Goal: Task Accomplishment & Management: Use online tool/utility

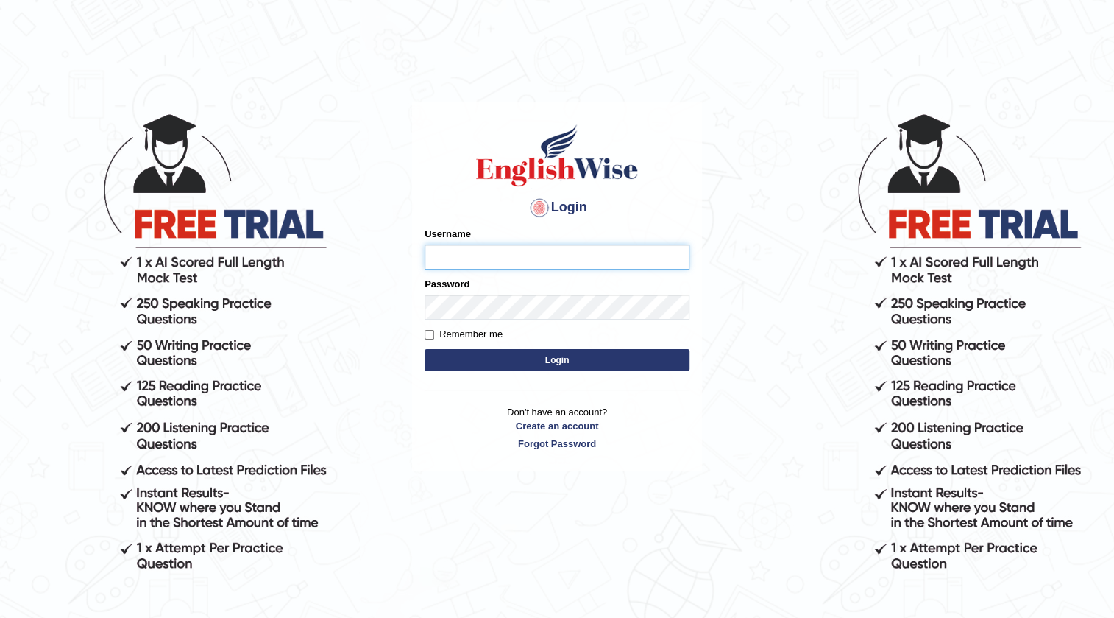
click at [582, 246] on input "Username" at bounding box center [557, 256] width 265 height 25
type input "s"
type input "rabeya12"
click at [673, 357] on button "Login" at bounding box center [557, 360] width 265 height 22
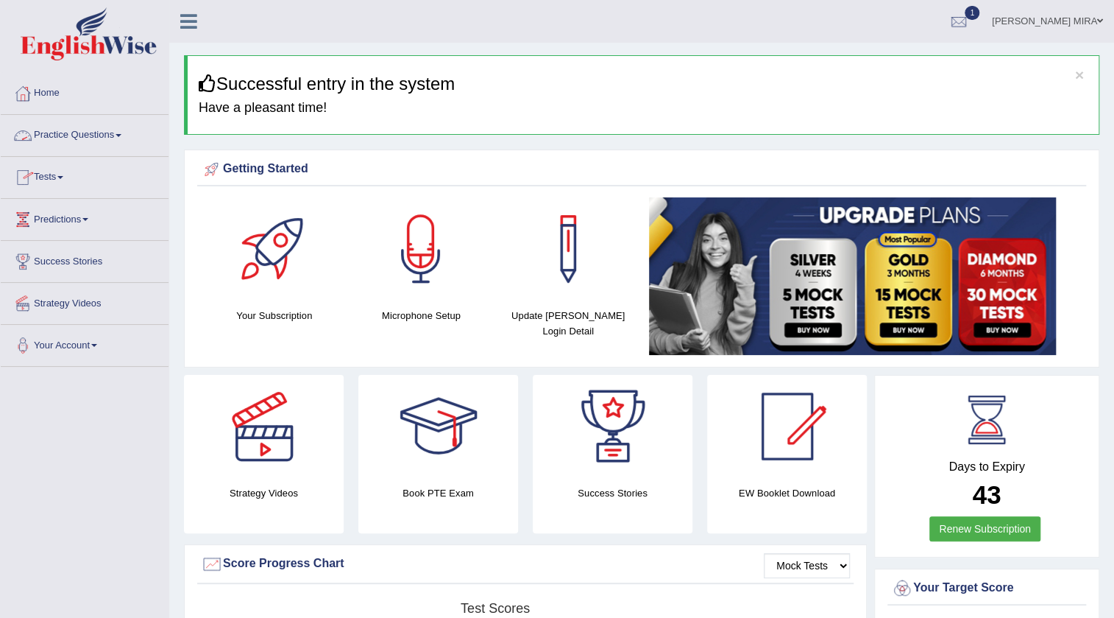
click at [95, 125] on link "Practice Questions" at bounding box center [85, 133] width 168 height 37
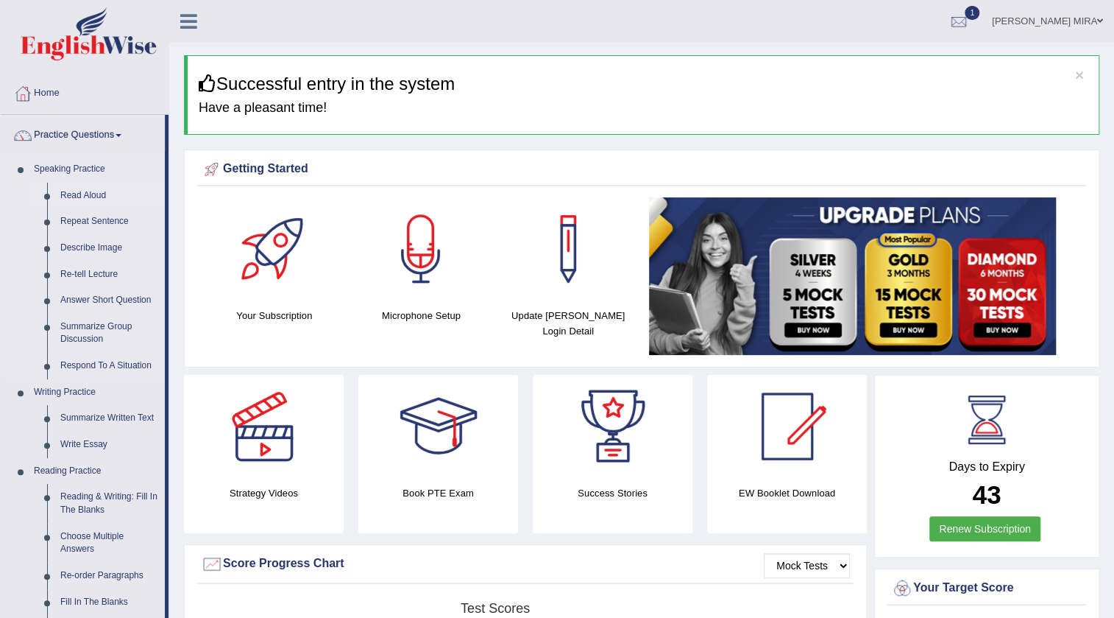
click at [64, 197] on link "Read Aloud" at bounding box center [109, 196] width 111 height 27
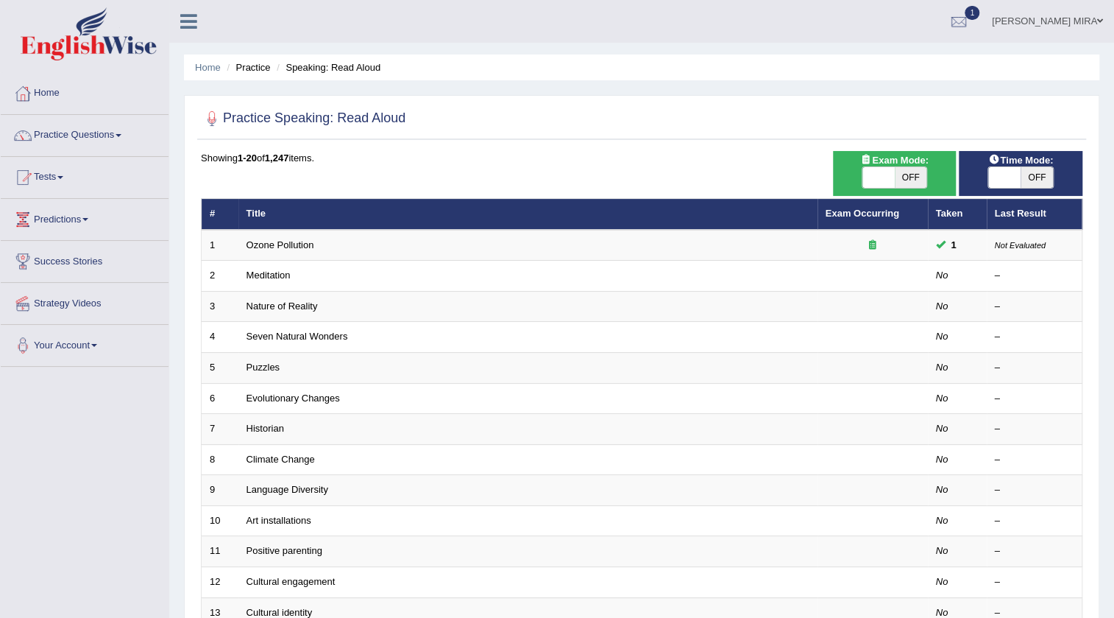
click at [917, 178] on span "OFF" at bounding box center [911, 177] width 32 height 21
checkbox input "true"
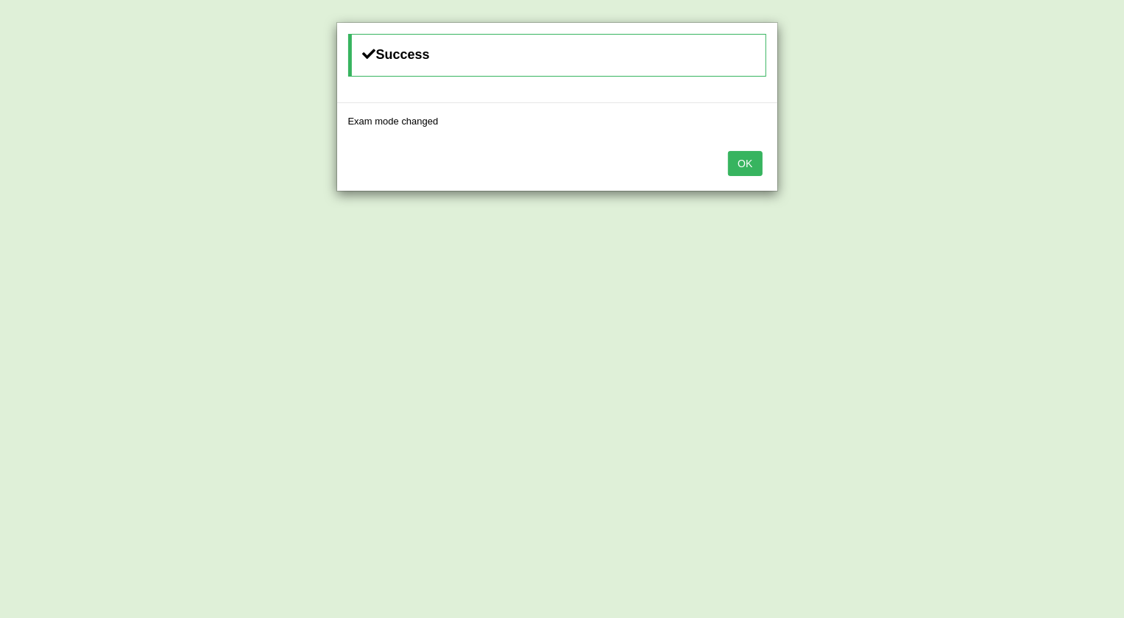
click at [755, 159] on button "OK" at bounding box center [745, 163] width 34 height 25
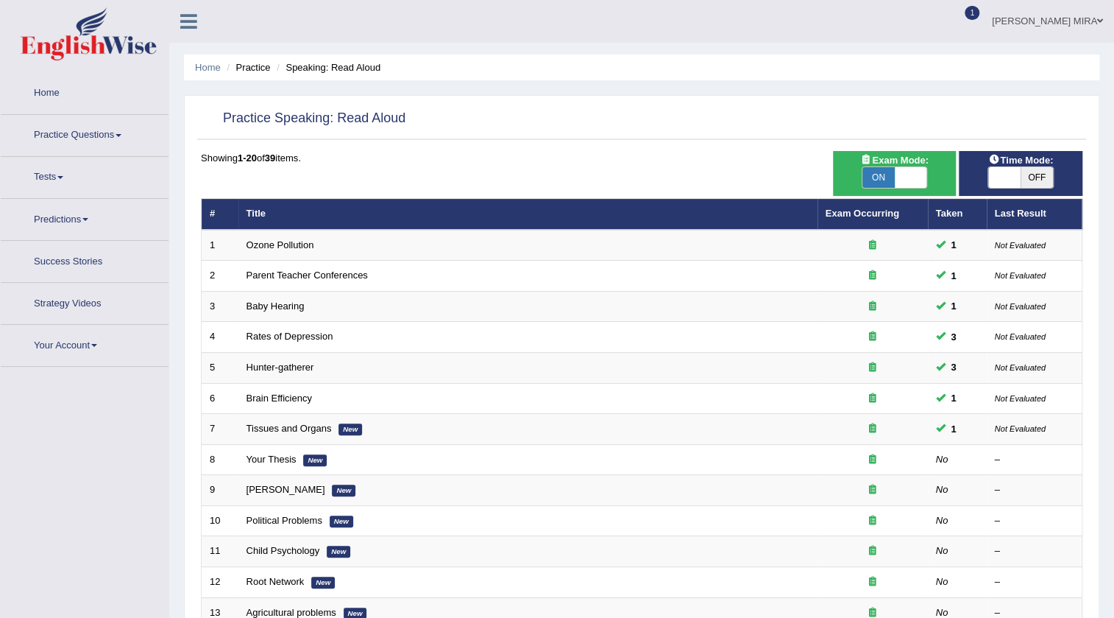
click at [1037, 183] on span "OFF" at bounding box center [1037, 177] width 32 height 21
checkbox input "true"
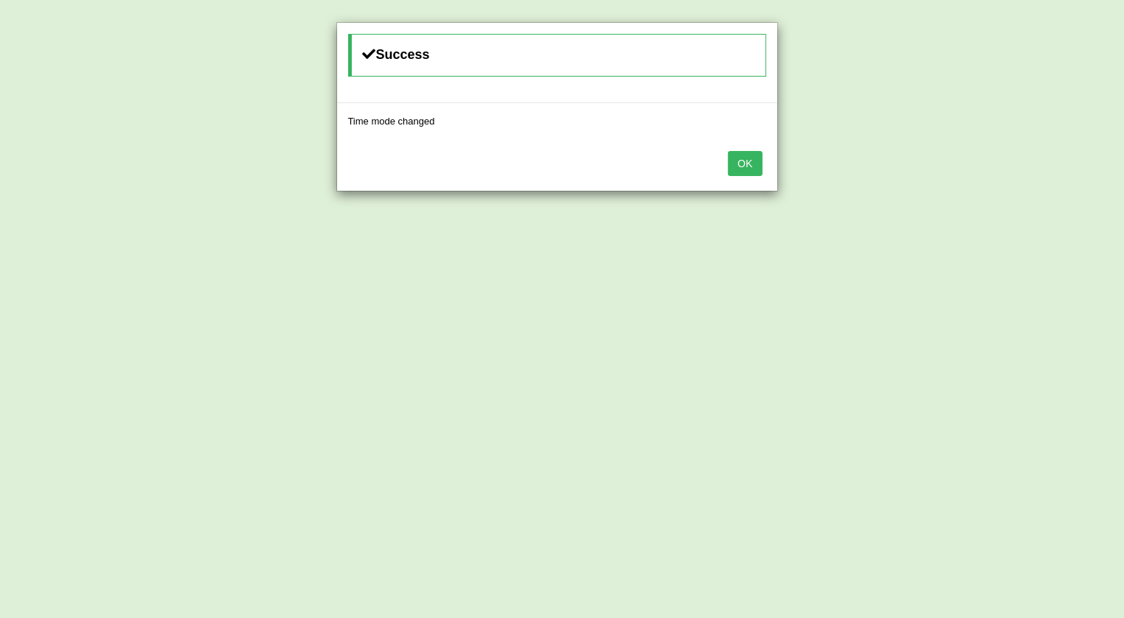
click at [750, 172] on button "OK" at bounding box center [745, 163] width 34 height 25
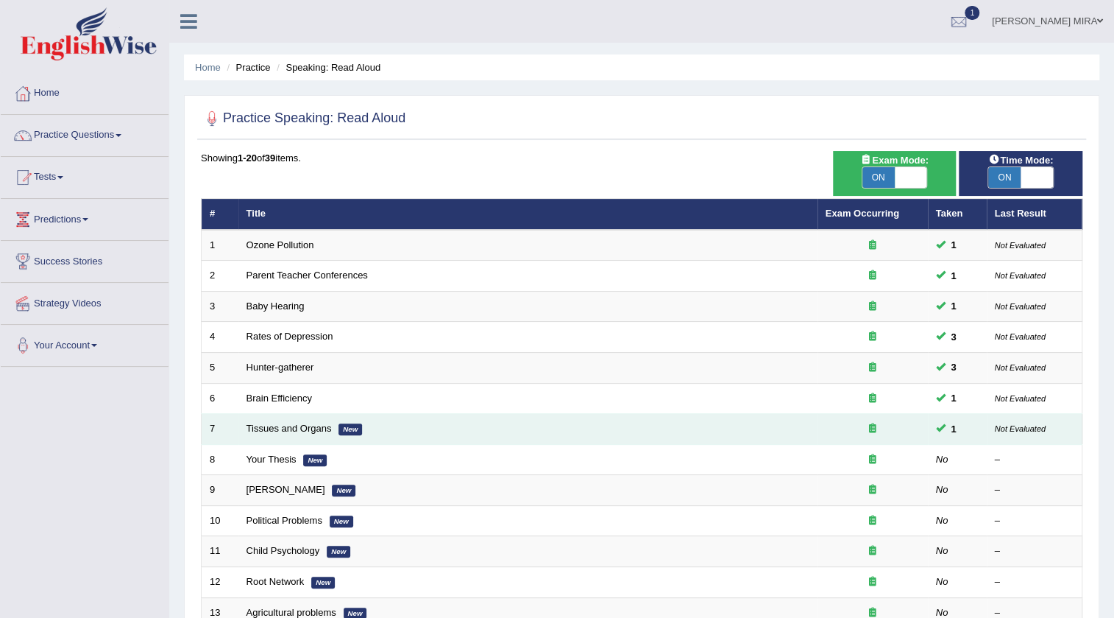
click at [629, 427] on td "Tissues and Organs New" at bounding box center [528, 429] width 579 height 31
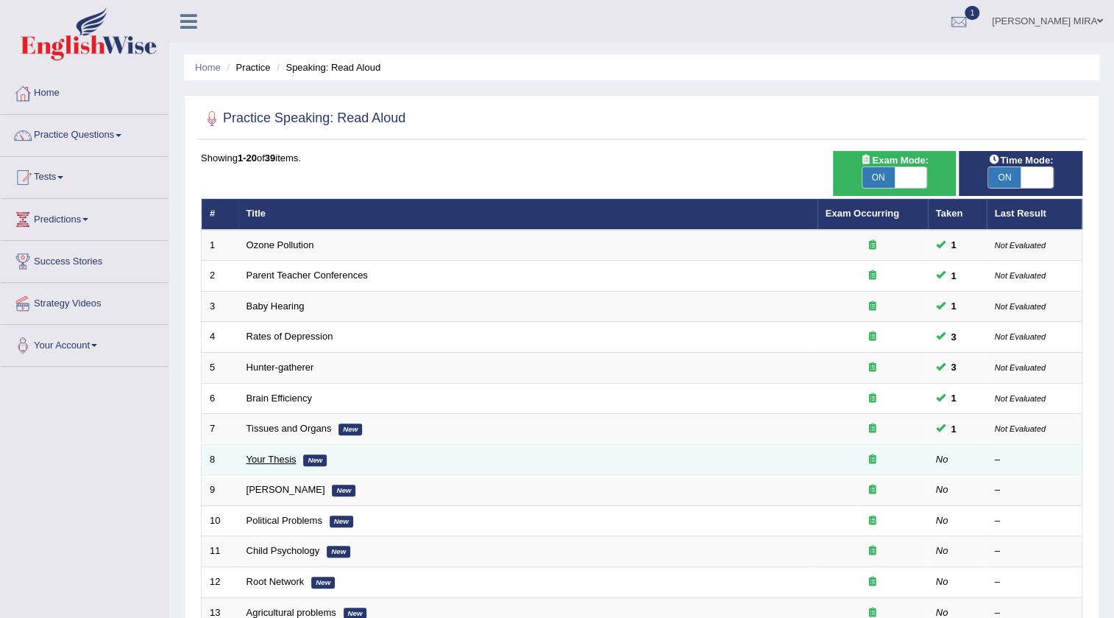
click at [255, 462] on link "Your Thesis" at bounding box center [272, 458] width 50 height 11
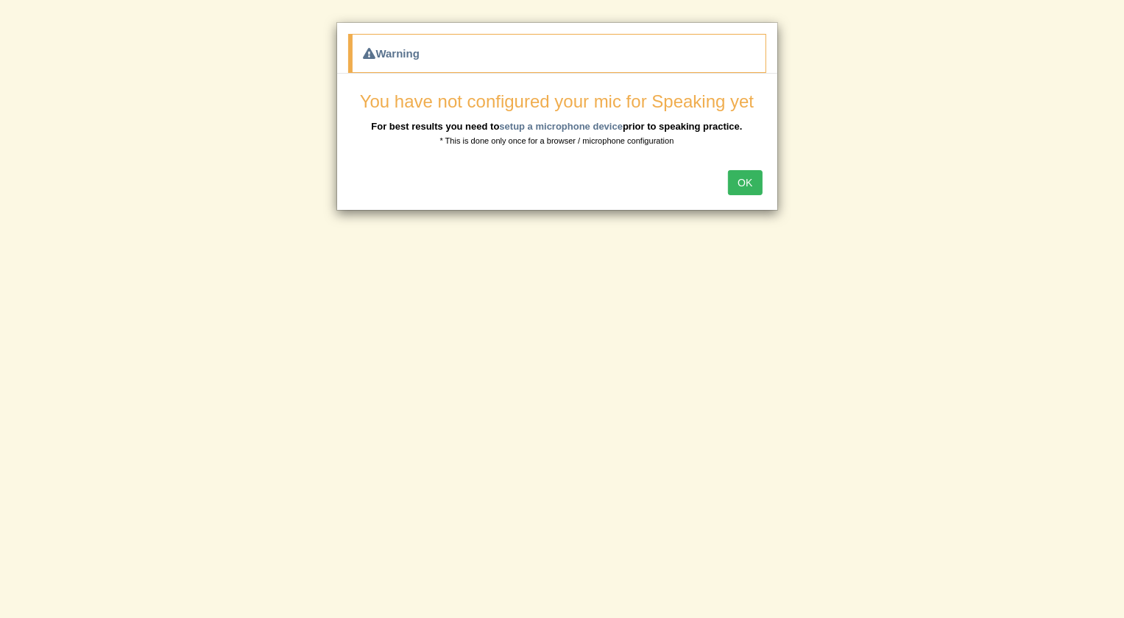
click at [744, 188] on button "OK" at bounding box center [745, 182] width 34 height 25
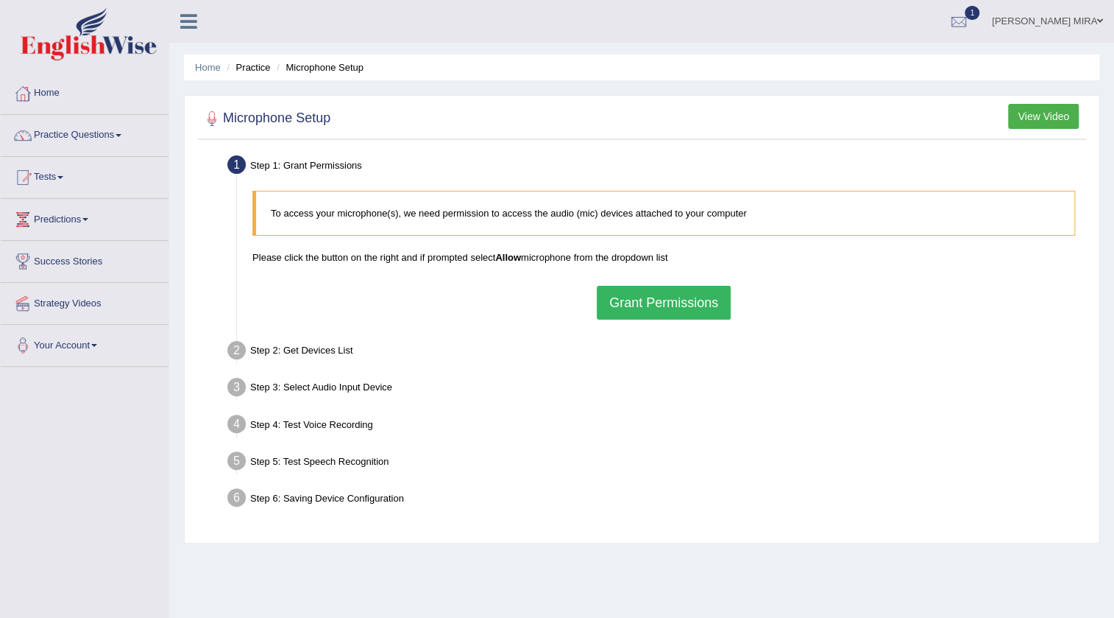
click at [613, 311] on button "Grant Permissions" at bounding box center [664, 303] width 134 height 34
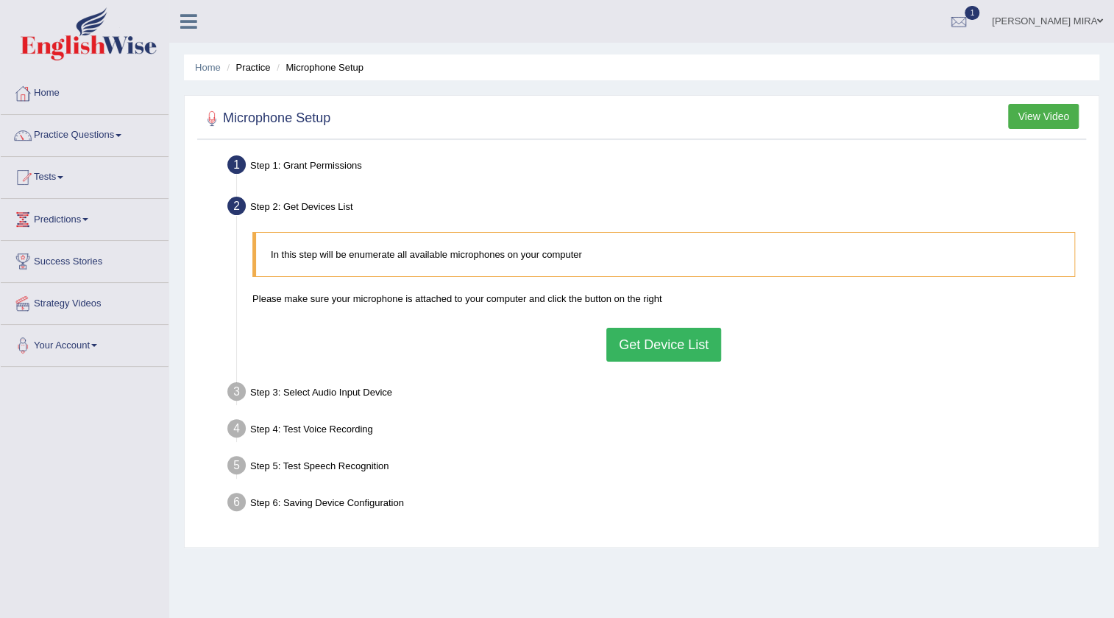
click at [629, 343] on button "Get Device List" at bounding box center [664, 345] width 115 height 34
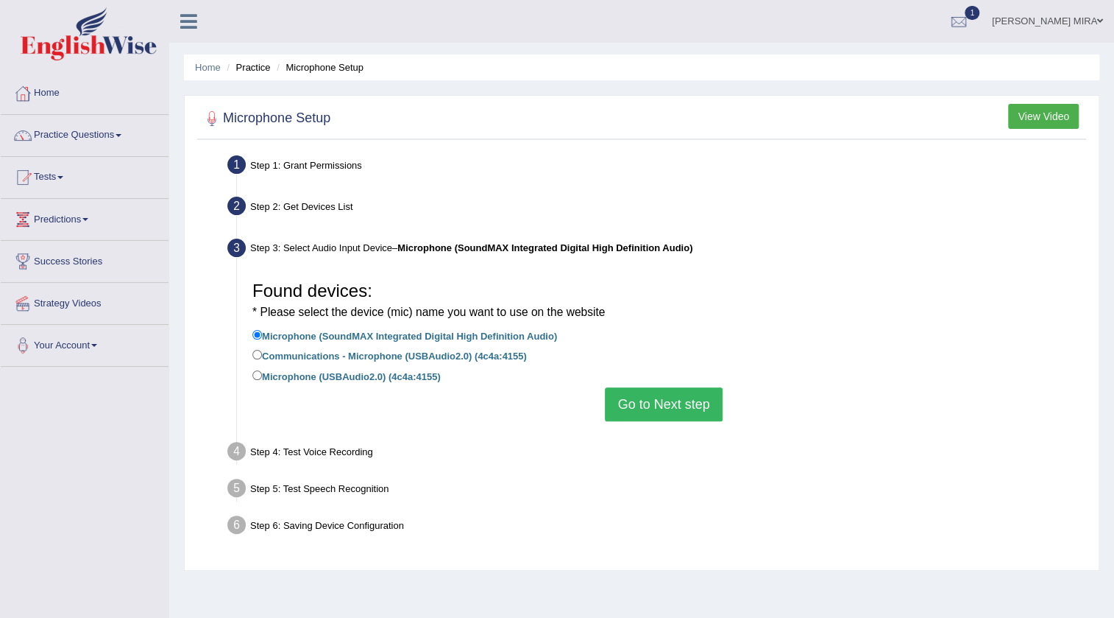
click at [653, 410] on button "Go to Next step" at bounding box center [663, 404] width 117 height 34
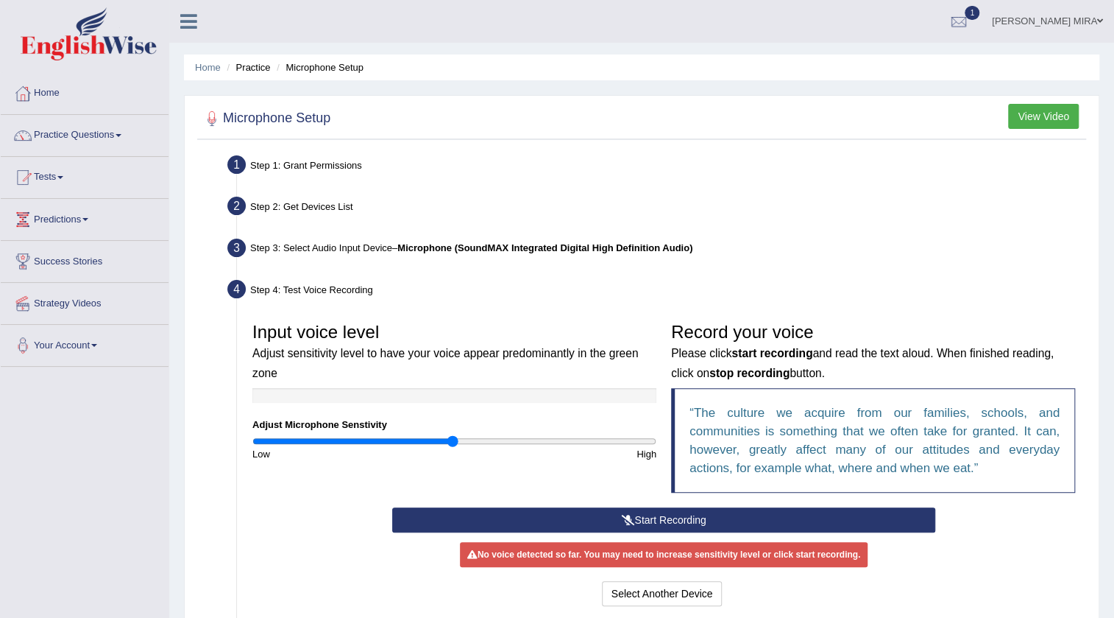
click at [682, 519] on button "Start Recording" at bounding box center [664, 519] width 544 height 25
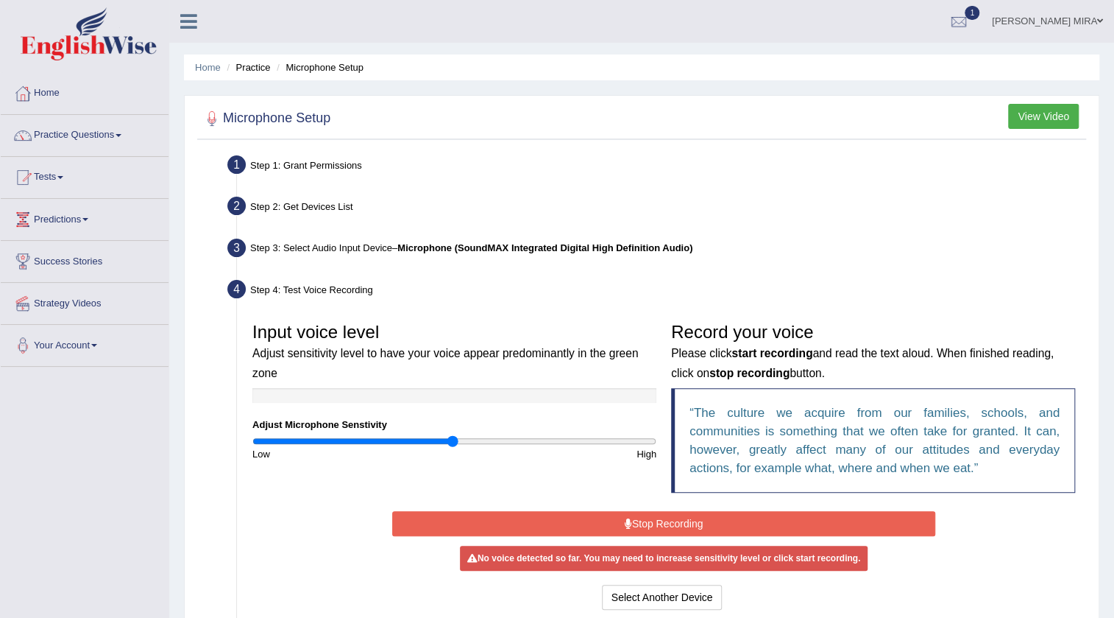
click at [686, 526] on button "Stop Recording" at bounding box center [664, 523] width 544 height 25
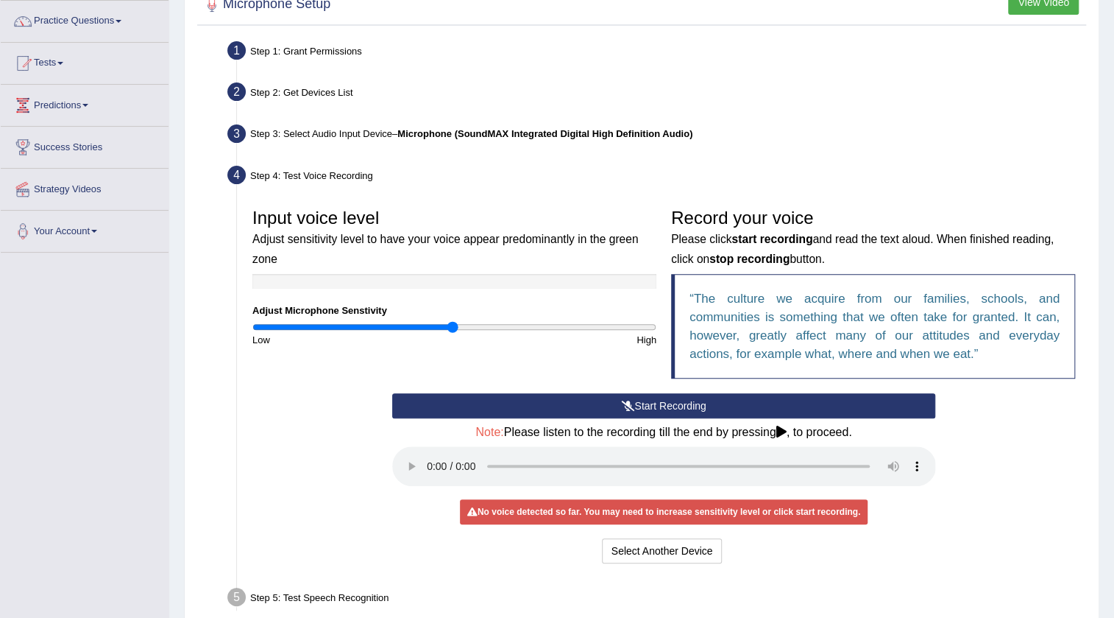
scroll to position [133, 0]
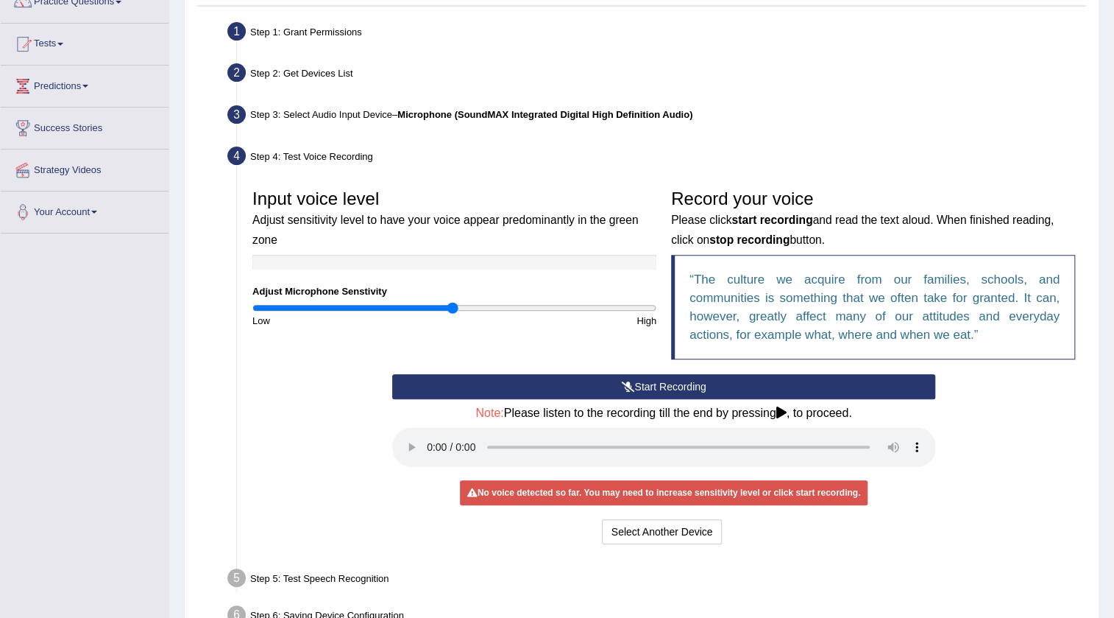
click at [642, 393] on button "Start Recording" at bounding box center [664, 386] width 544 height 25
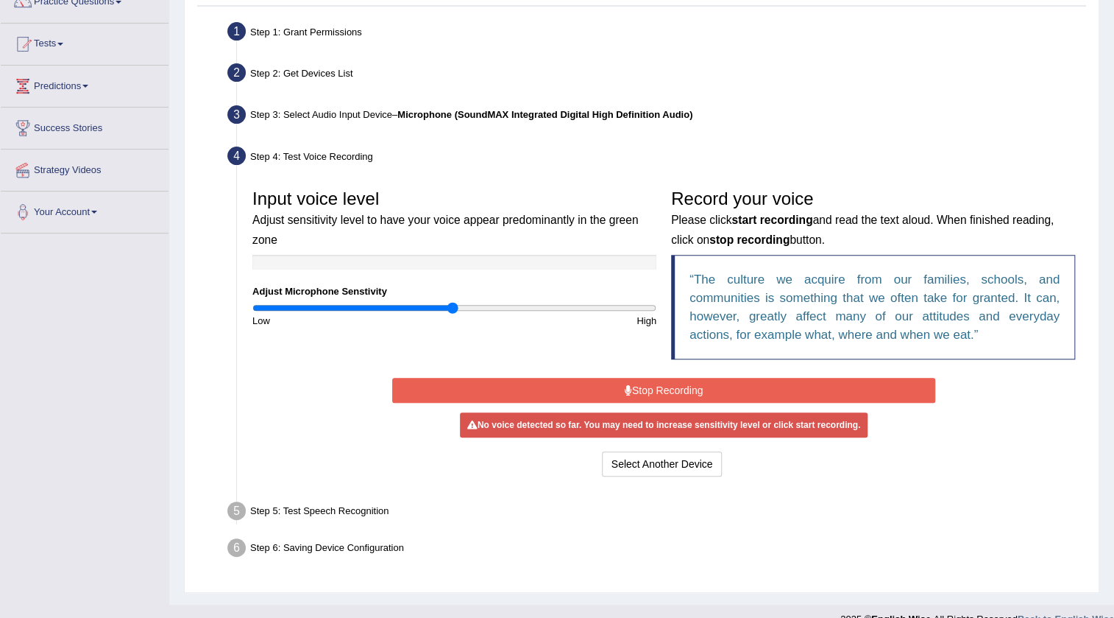
click at [601, 387] on button "Stop Recording" at bounding box center [664, 390] width 544 height 25
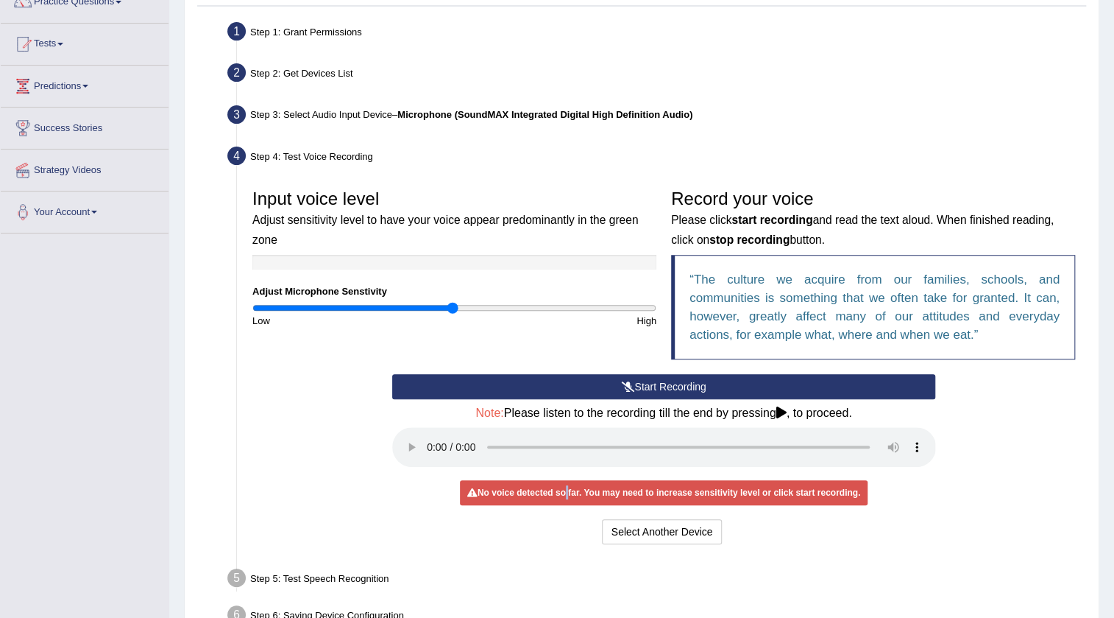
click at [567, 491] on div "No voice detected so far. You may need to increase sensitivity level or click s…" at bounding box center [664, 492] width 408 height 25
click at [626, 525] on button "Select Another Device" at bounding box center [662, 531] width 121 height 25
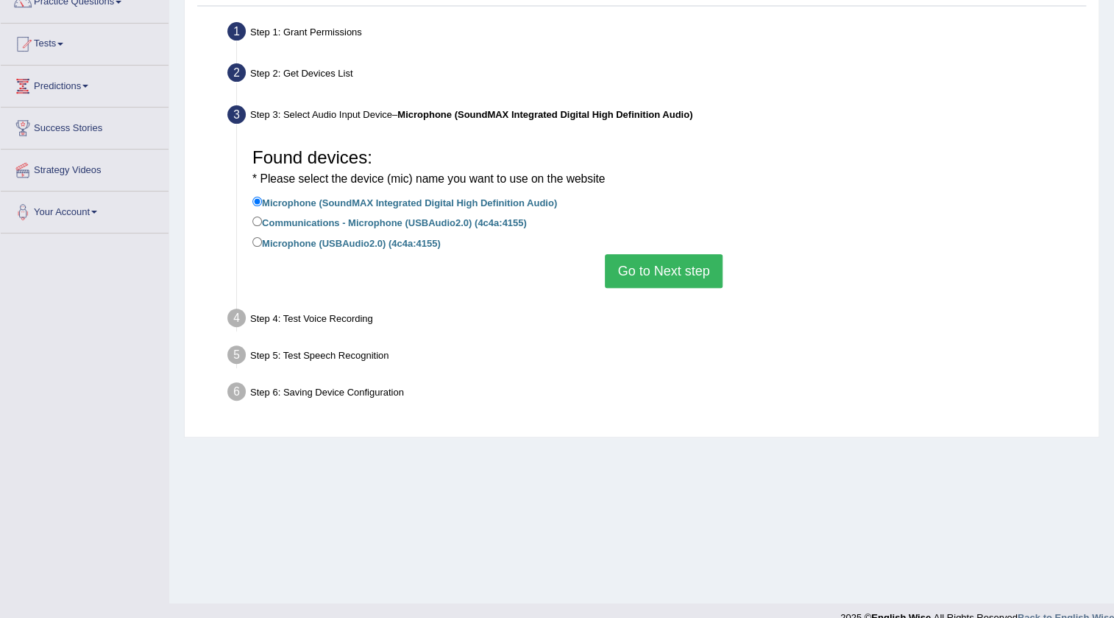
click at [658, 261] on button "Go to Next step" at bounding box center [663, 271] width 117 height 34
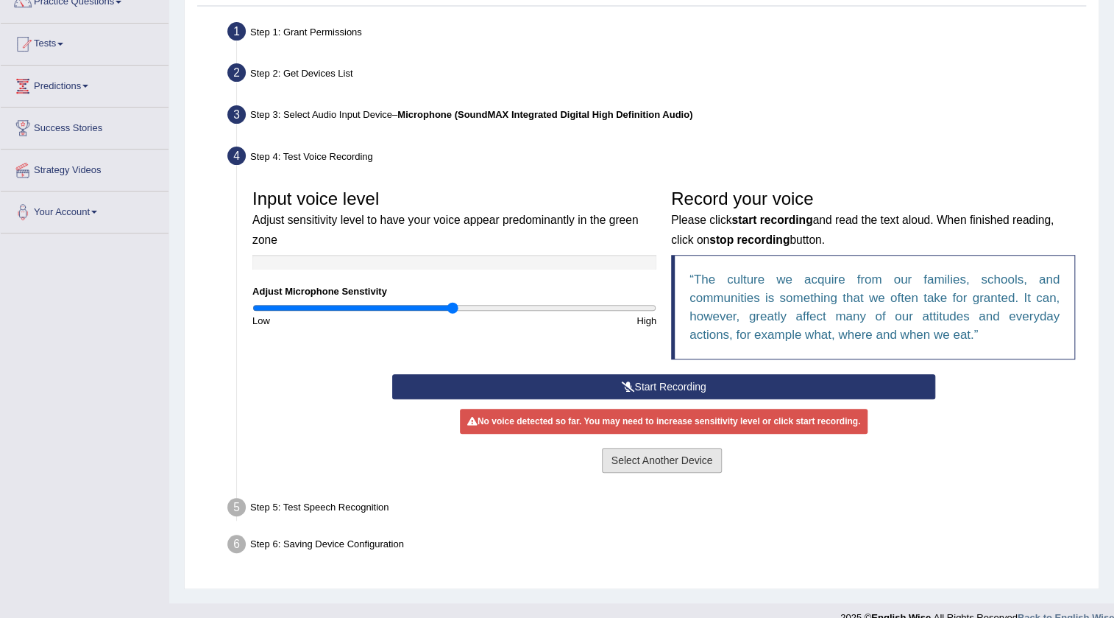
click at [647, 462] on button "Select Another Device" at bounding box center [662, 460] width 121 height 25
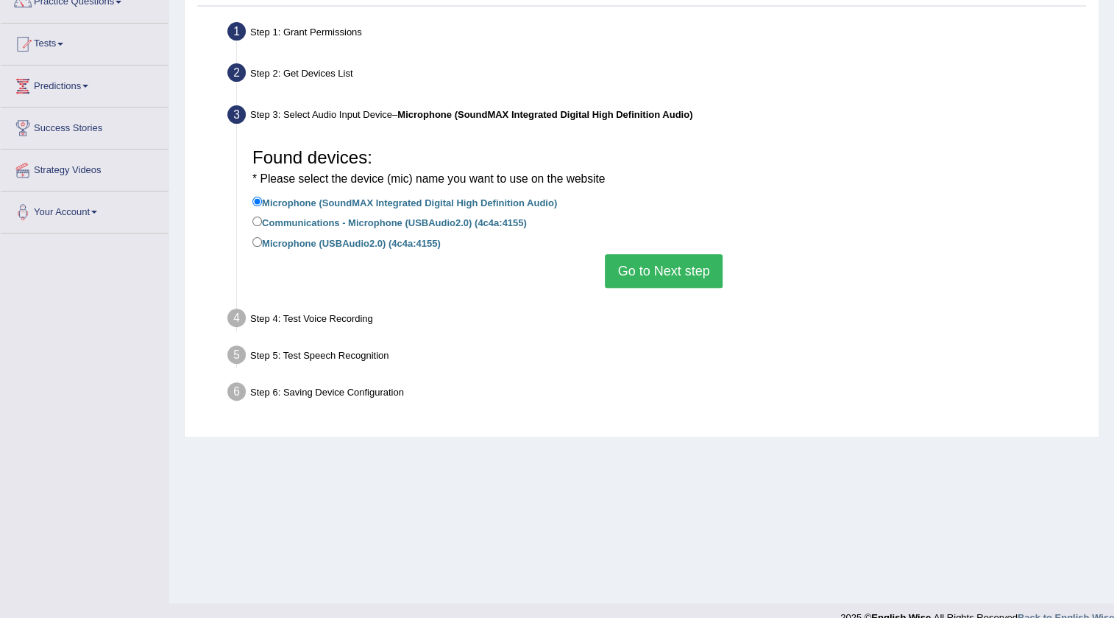
click at [325, 224] on label "Communications - Microphone (USBAudio2.0) (4c4a:4155)" at bounding box center [389, 221] width 275 height 16
click at [262, 224] on input "Communications - Microphone (USBAudio2.0) (4c4a:4155)" at bounding box center [257, 221] width 10 height 10
radio input "true"
click at [644, 277] on button "Go to Next step" at bounding box center [663, 271] width 117 height 34
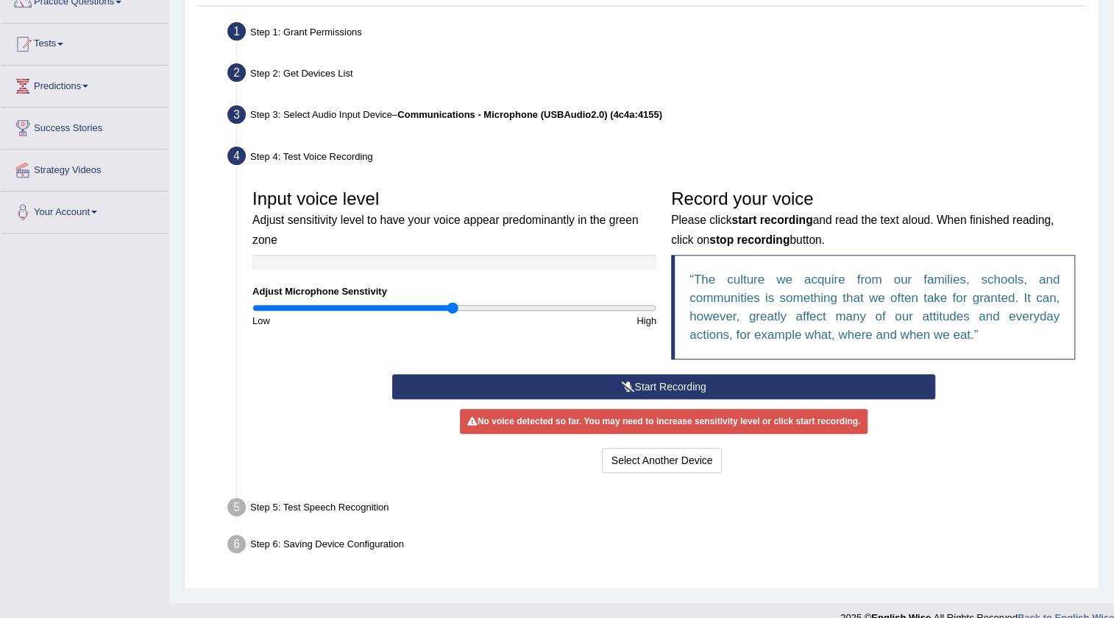
click at [657, 386] on button "Start Recording" at bounding box center [664, 386] width 544 height 25
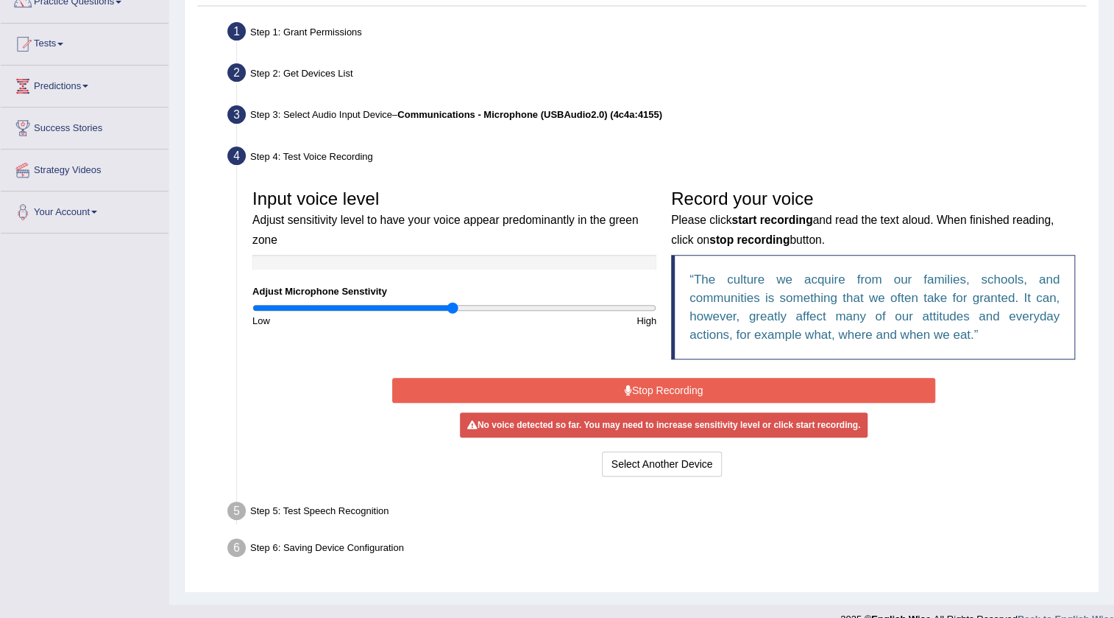
click at [657, 387] on button "Stop Recording" at bounding box center [664, 390] width 544 height 25
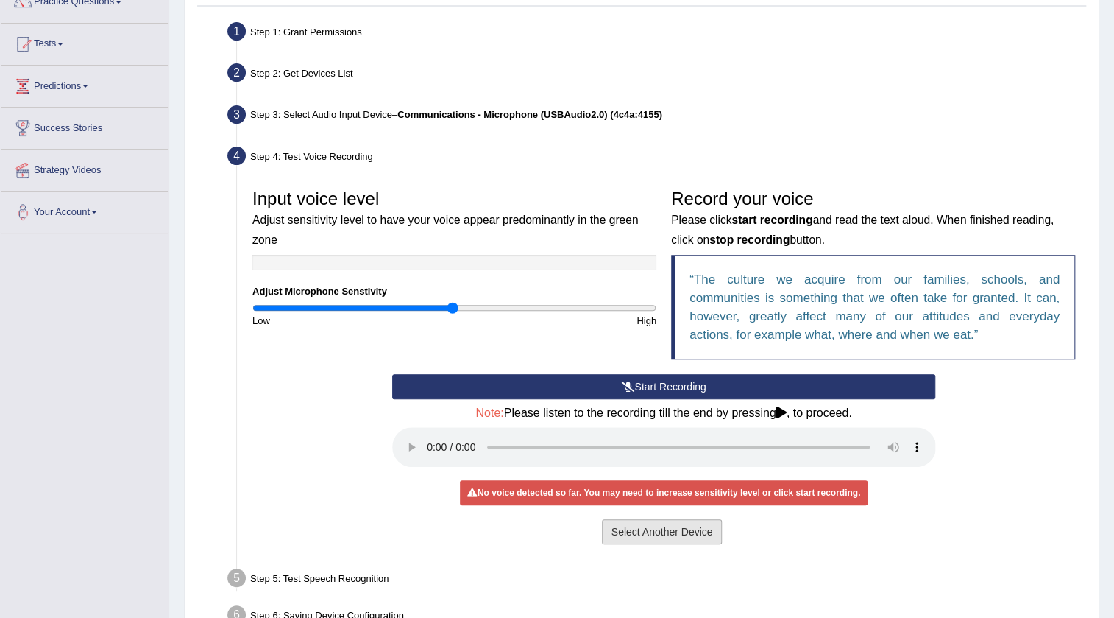
click at [649, 535] on button "Select Another Device" at bounding box center [662, 531] width 121 height 25
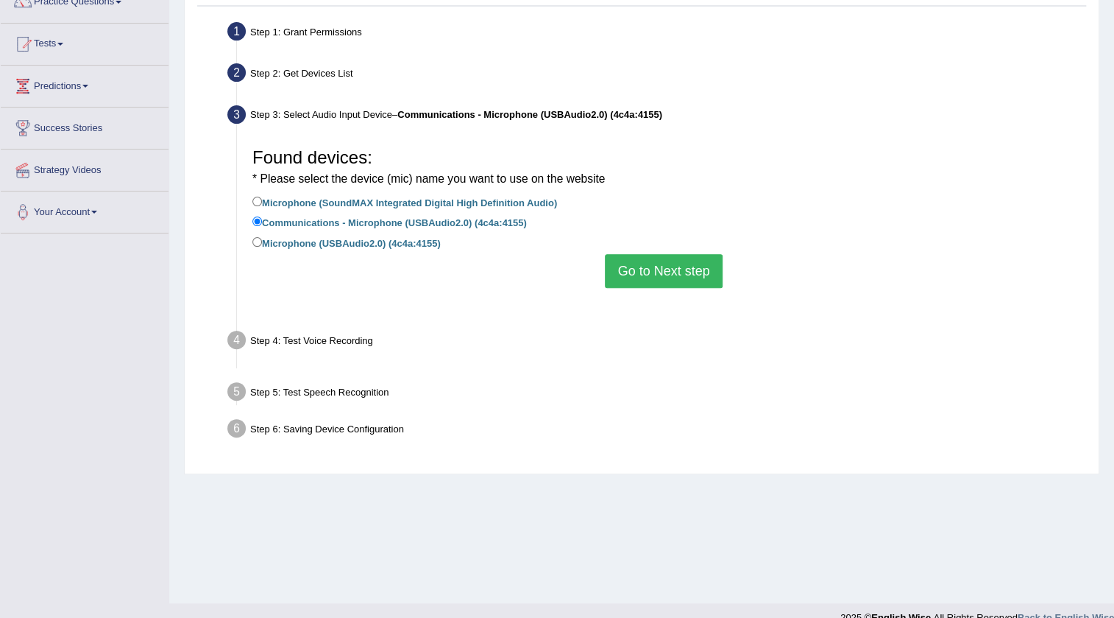
drag, startPoint x: 647, startPoint y: 535, endPoint x: 634, endPoint y: 523, distance: 18.2
click at [645, 535] on div "Home Practice Microphone Setup You have already completed the setup earlier wit…" at bounding box center [641, 235] width 945 height 736
